Goal: Task Accomplishment & Management: Manage account settings

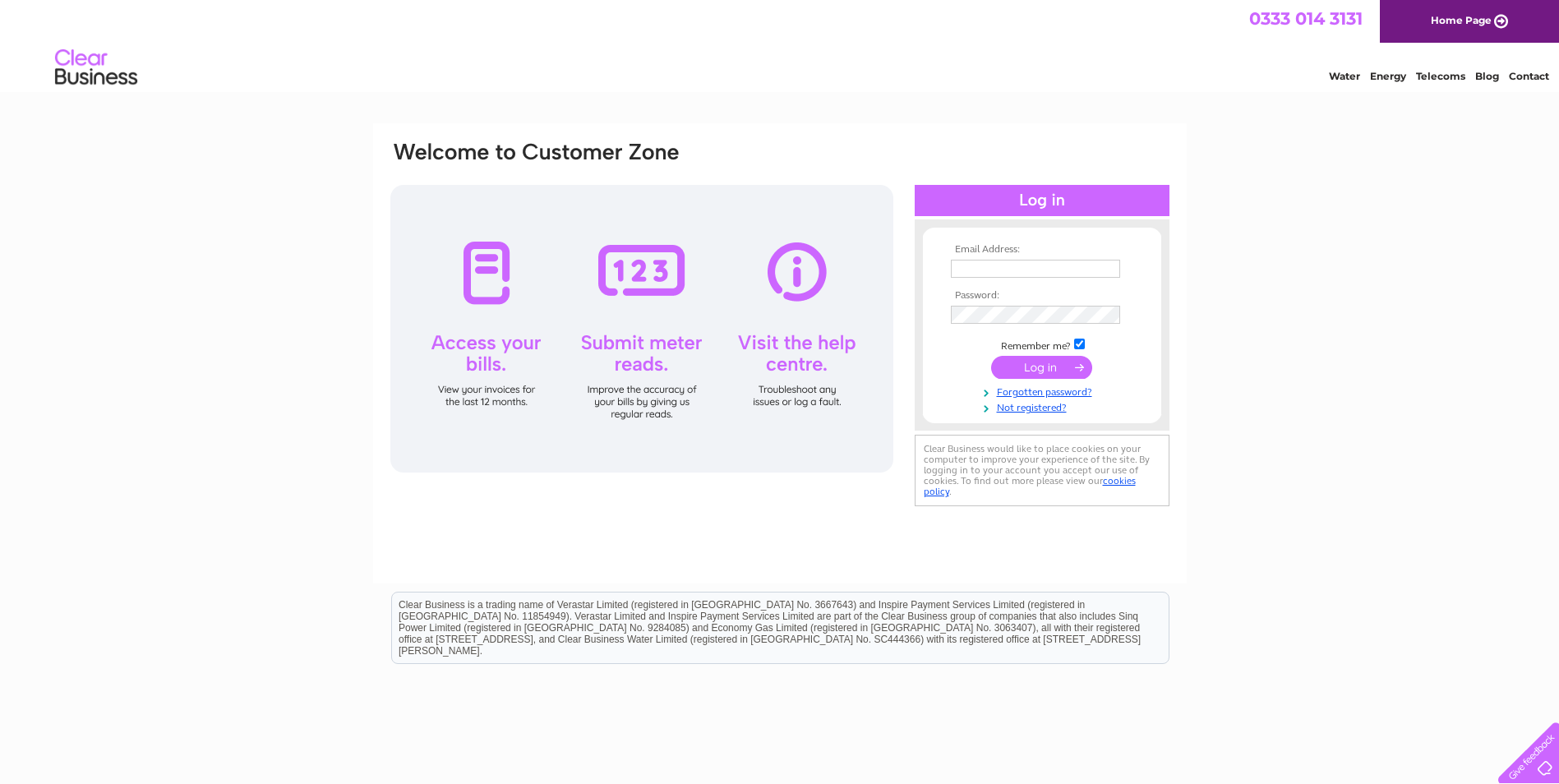
click at [1077, 266] on input "text" at bounding box center [1035, 268] width 169 height 18
type input "philhooper66@hotmail.com"
click at [1022, 371] on input "submit" at bounding box center [1041, 367] width 101 height 23
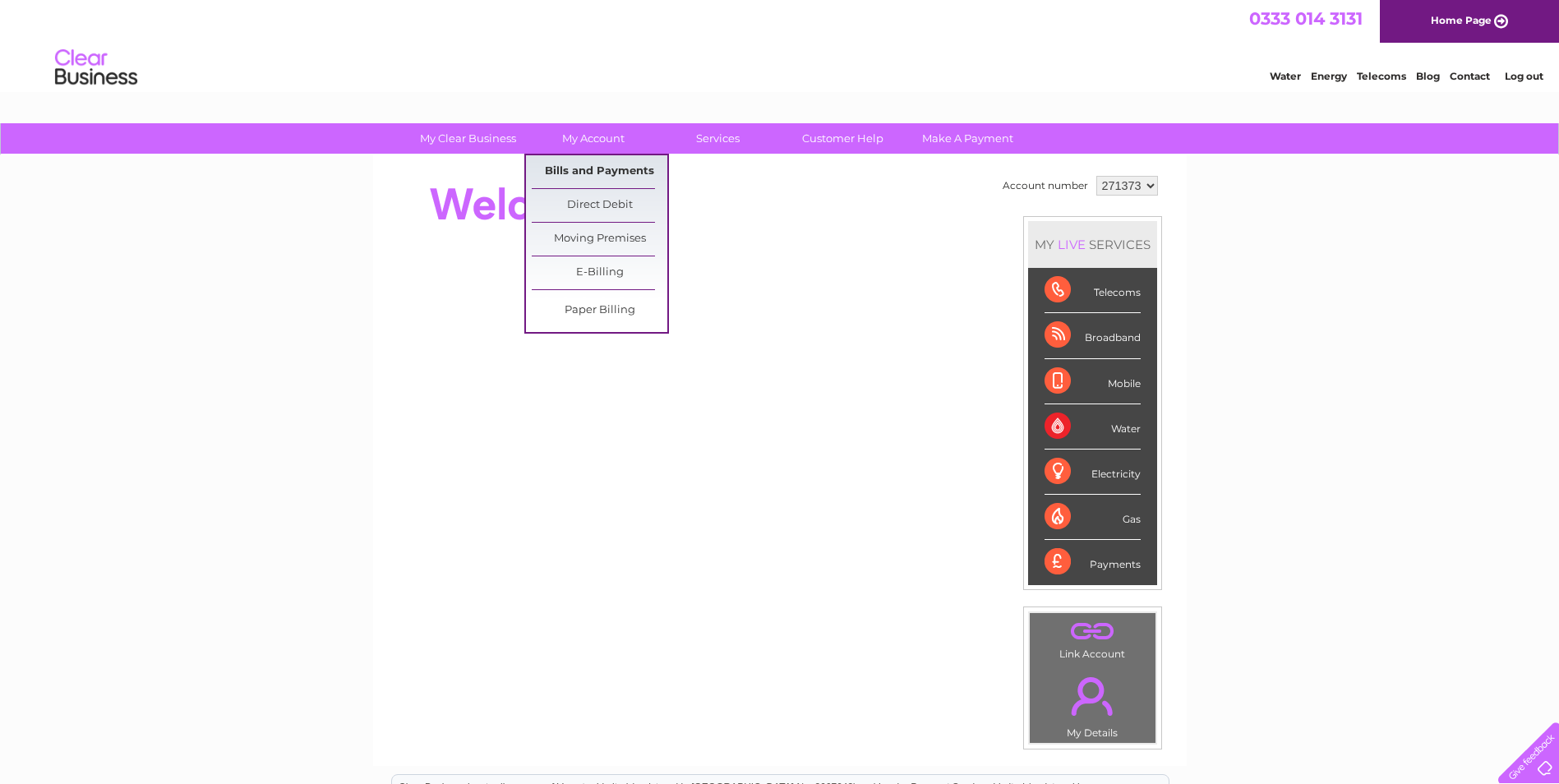
click at [595, 167] on link "Bills and Payments" at bounding box center [599, 172] width 136 height 33
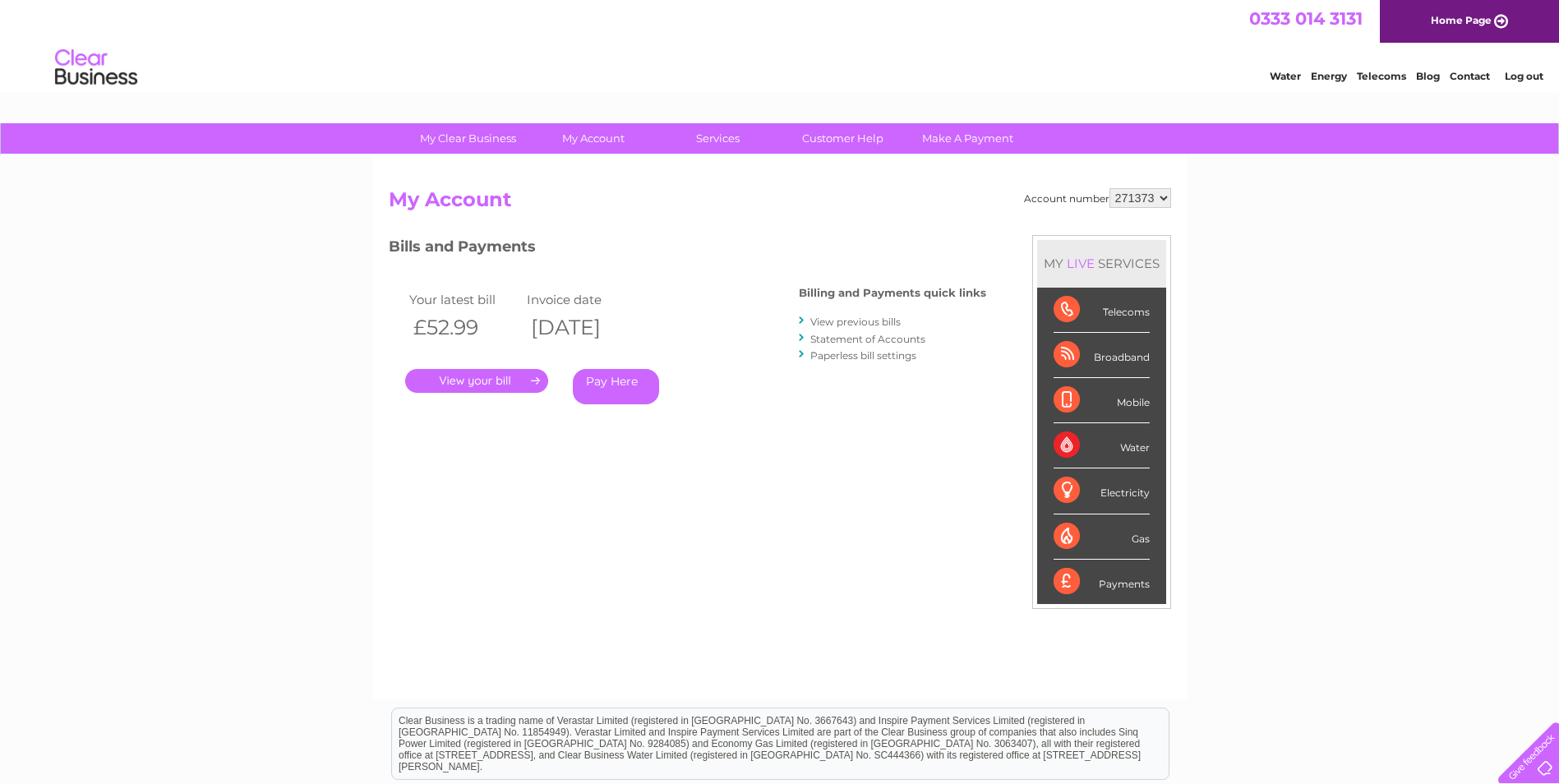
click at [540, 384] on link "." at bounding box center [476, 380] width 143 height 24
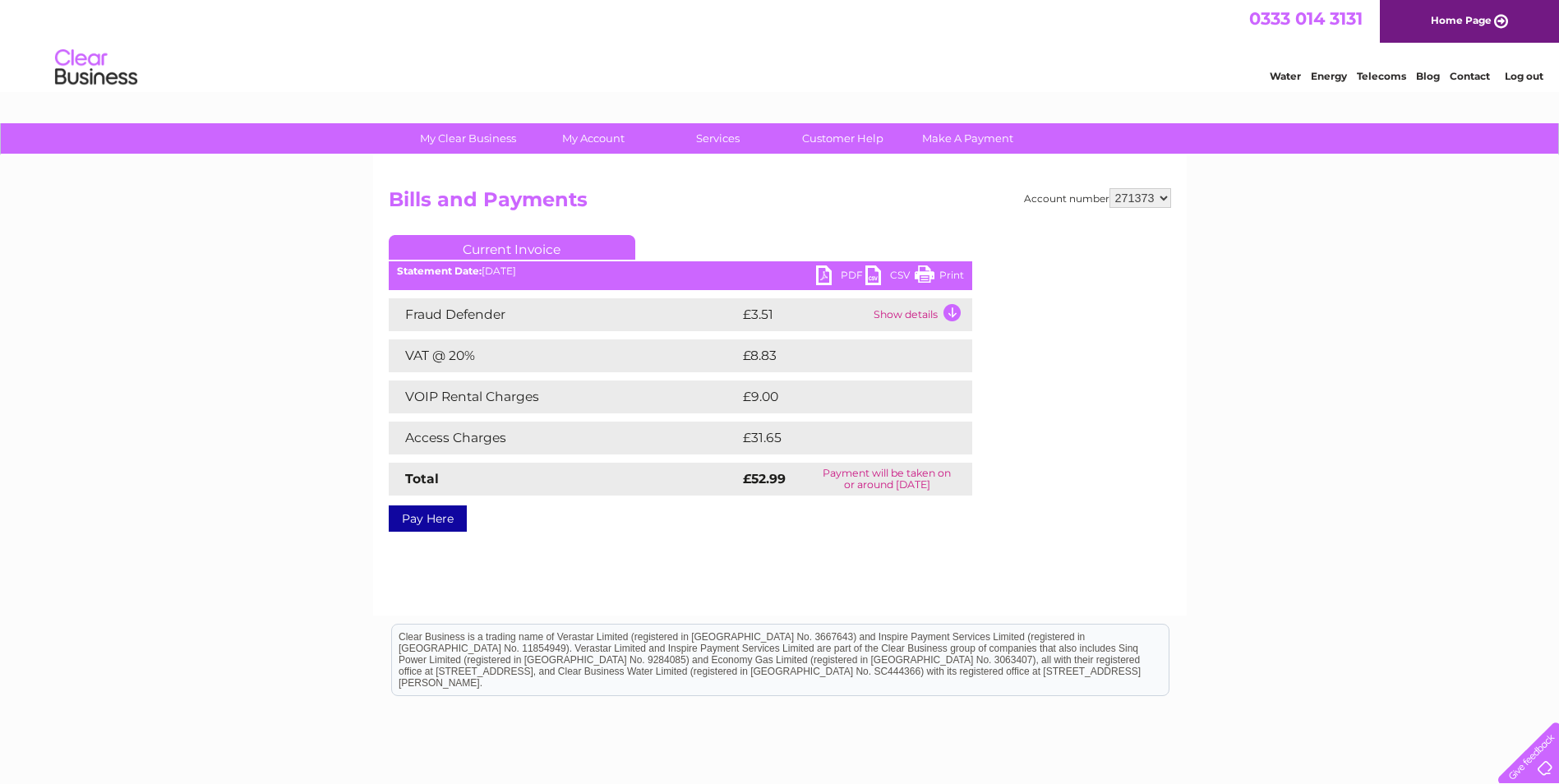
click at [835, 268] on link "PDF" at bounding box center [840, 277] width 49 height 24
